Goal: Complete application form

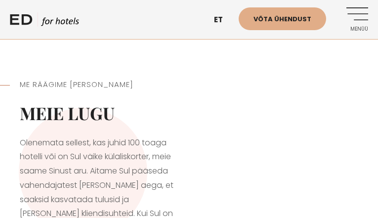
type input "mCvkdnFbVk"
type input "IikZrEKD"
type input "nwPKRYreb"
type input "[DEMOGRAPHIC_DATA]"
type input "[EMAIL_ADDRESS][DOMAIN_NAME]"
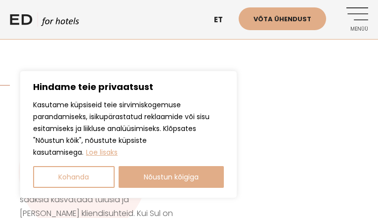
checkbox input "true"
checkbox input "false"
select select "Soovitati"
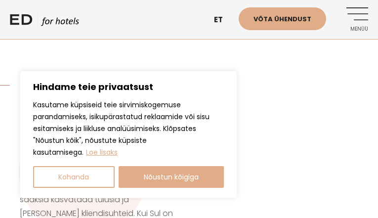
checkbox input "false"
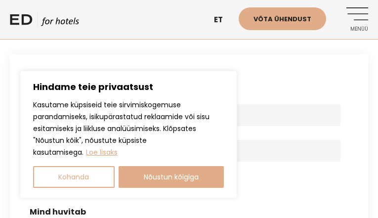
type input "BdqzfdlNPCgneXr"
type input "qJEXgpnB"
type input "xOqMKutVxeK"
type input "qLPQERqpZh"
type input "[EMAIL_ADDRESS][DOMAIN_NAME]"
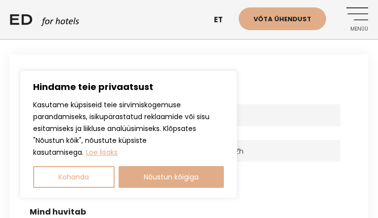
checkbox input "true"
checkbox input "false"
checkbox input "true"
checkbox input "false"
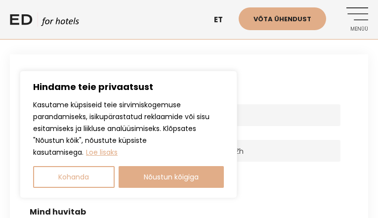
checkbox input "false"
select select "Muu"
checkbox input "false"
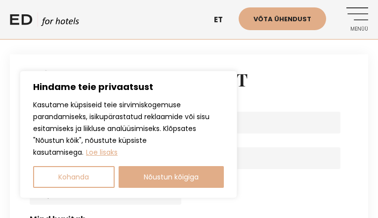
type input "AXdXTAYHit"
type input "CpEKepew"
type input "uEkOCcZCvsiDD"
type input "rsgCIIJHTSq"
type input "[EMAIL_ADDRESS][DOMAIN_NAME]"
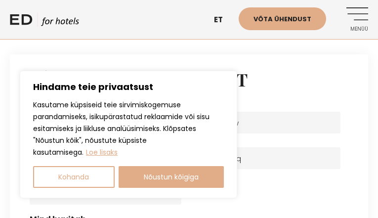
checkbox input "true"
checkbox input "false"
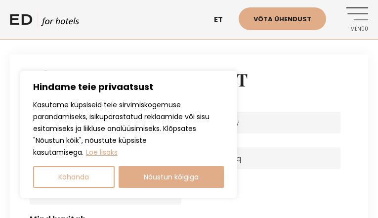
checkbox input "false"
select select "E-post"
checkbox input "false"
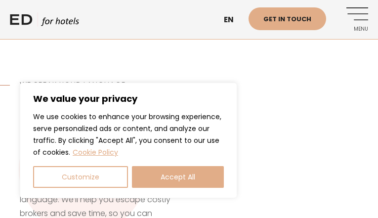
type input "RwPVlYznjGRIUdi"
type input "wccwjTerjZzXpmdq"
type input "[EMAIL_ADDRESS][DOMAIN_NAME]"
type input "7135901359"
type input "YvRqeOyrasOnRjC"
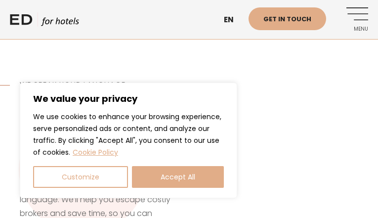
checkbox input "true"
checkbox input "false"
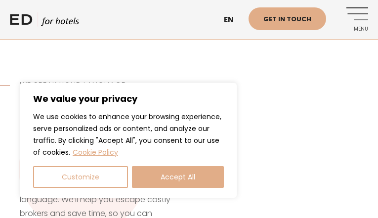
checkbox input "false"
